Goal: Obtain resource: Obtain resource

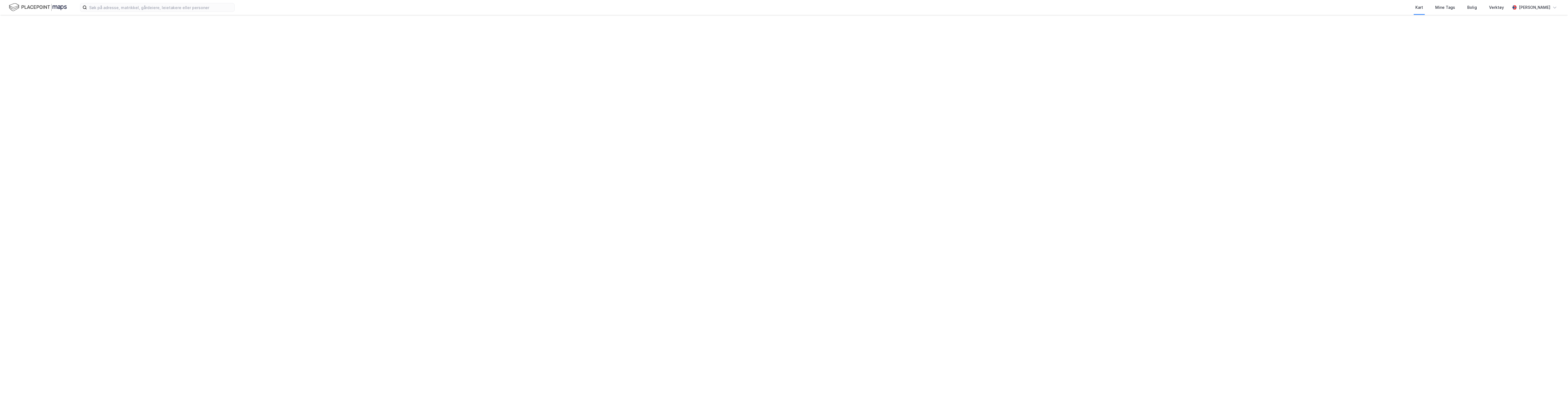
click at [238, 10] on div "Kart Mine Tags Bolig Verktøy [PERSON_NAME]" at bounding box center [784, 7] width 1568 height 15
click at [224, 5] on input at bounding box center [161, 7] width 148 height 8
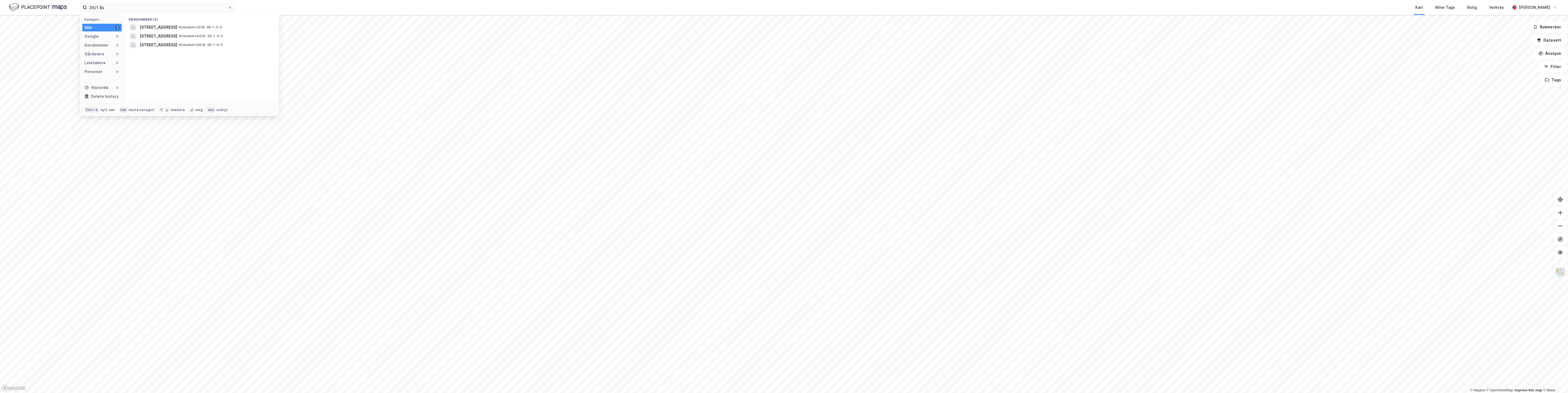
click at [178, 26] on span "[STREET_ADDRESS]" at bounding box center [158, 26] width 37 height 6
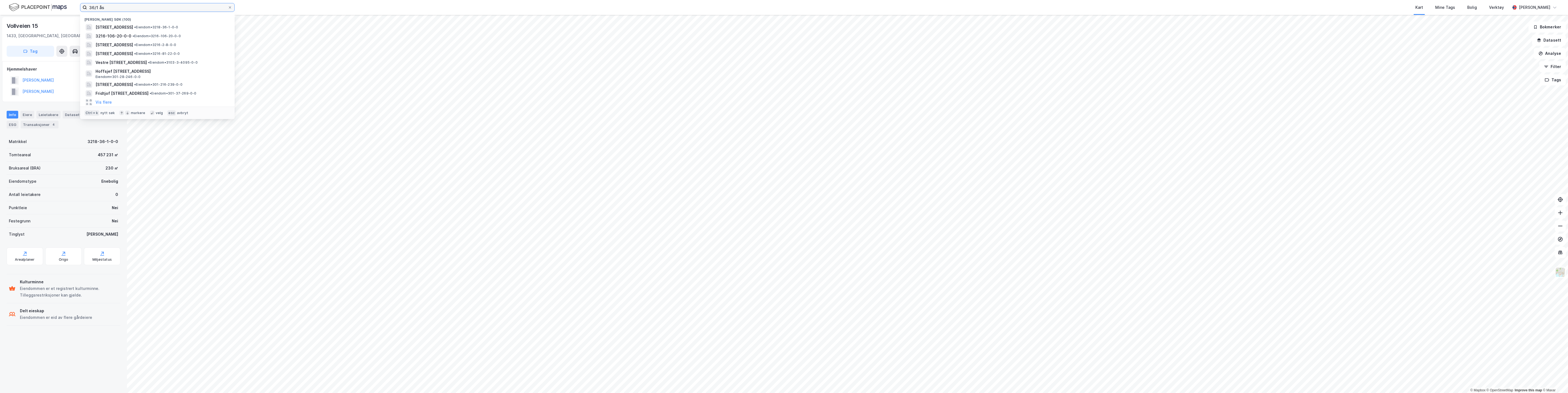
drag, startPoint x: 111, startPoint y: 7, endPoint x: 87, endPoint y: 6, distance: 24.0
click at [87, 7] on input "36/1 ås" at bounding box center [158, 7] width 141 height 8
type input "[STREET_ADDRESS]"
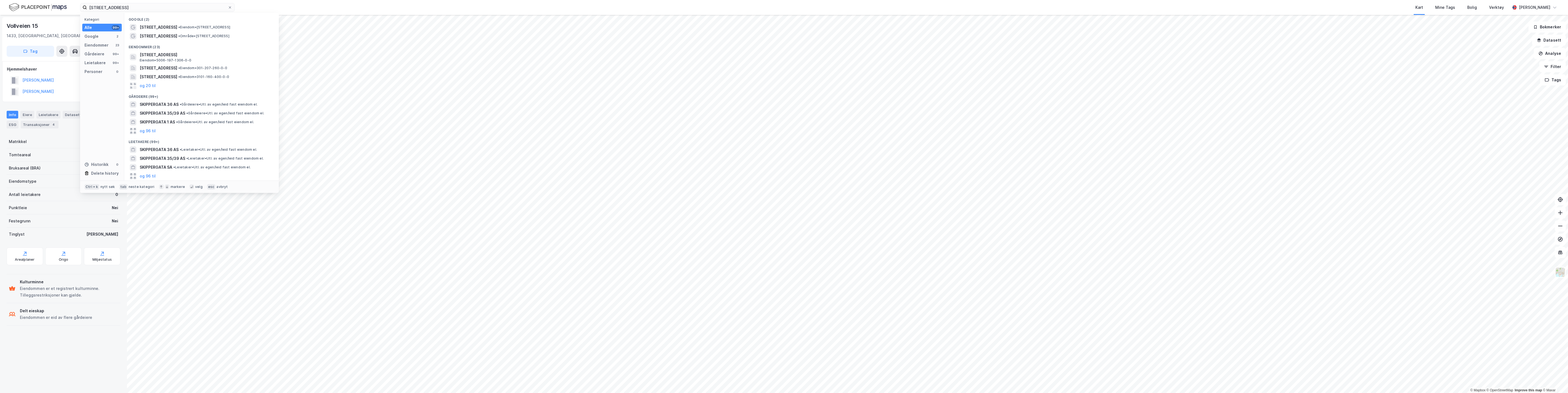
click at [160, 25] on span "[STREET_ADDRESS]" at bounding box center [158, 26] width 37 height 6
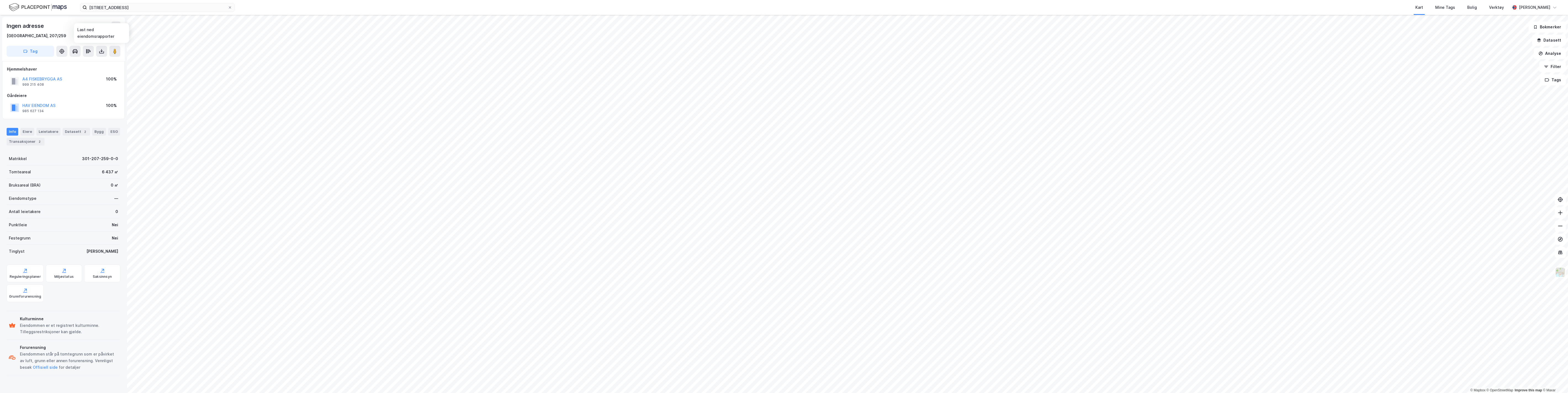
click at [98, 51] on button at bounding box center [102, 51] width 11 height 11
click at [87, 62] on div "Last ned grunnbok" at bounding box center [74, 62] width 32 height 5
